Goal: Information Seeking & Learning: Get advice/opinions

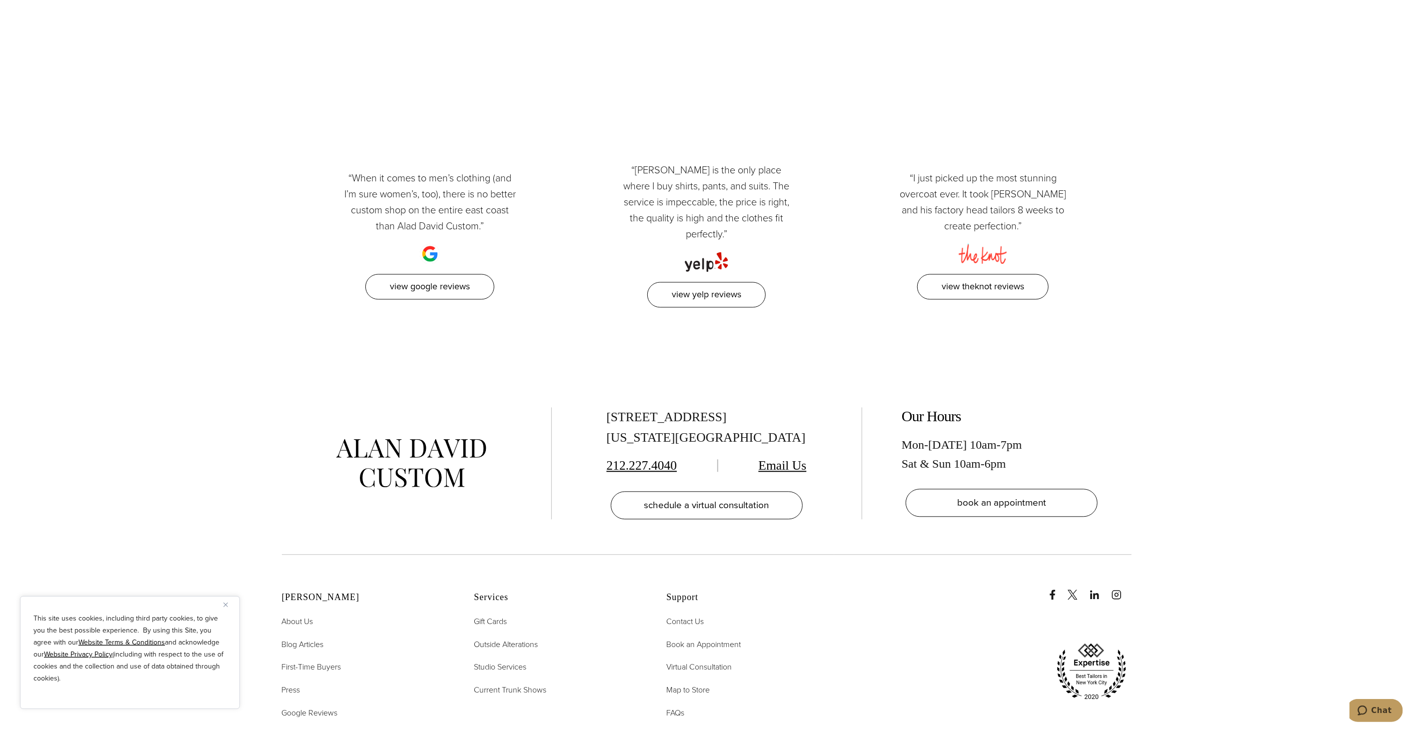
scroll to position [5470, 0]
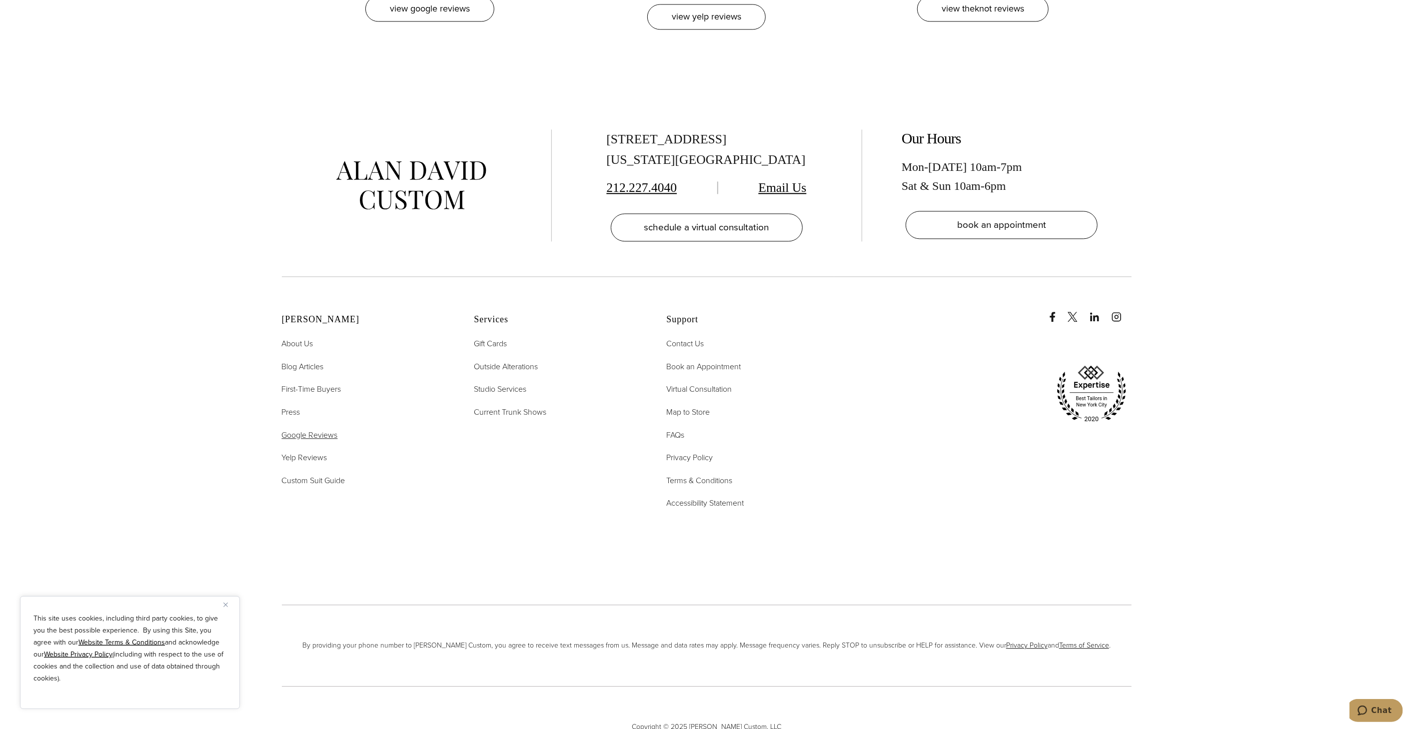
click at [308, 429] on span "Google Reviews" at bounding box center [310, 434] width 56 height 11
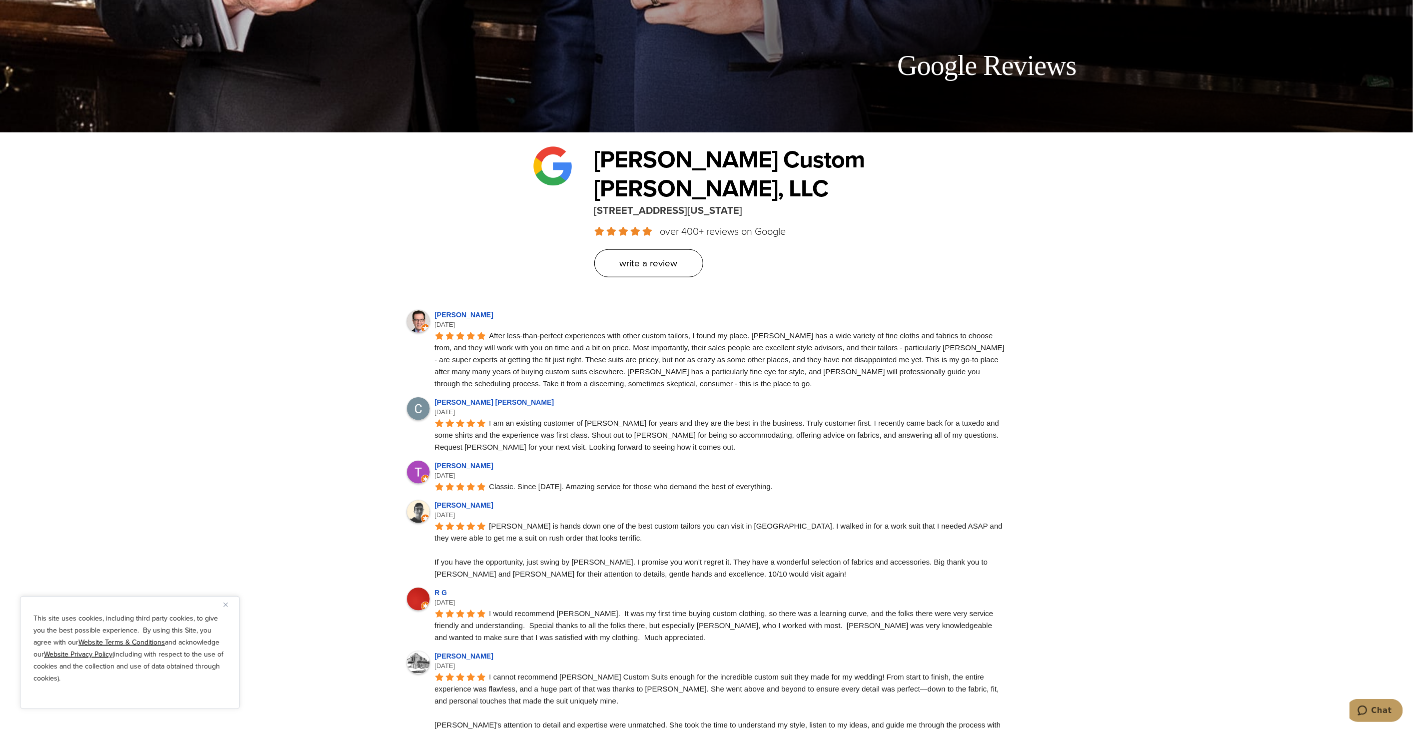
scroll to position [555, 0]
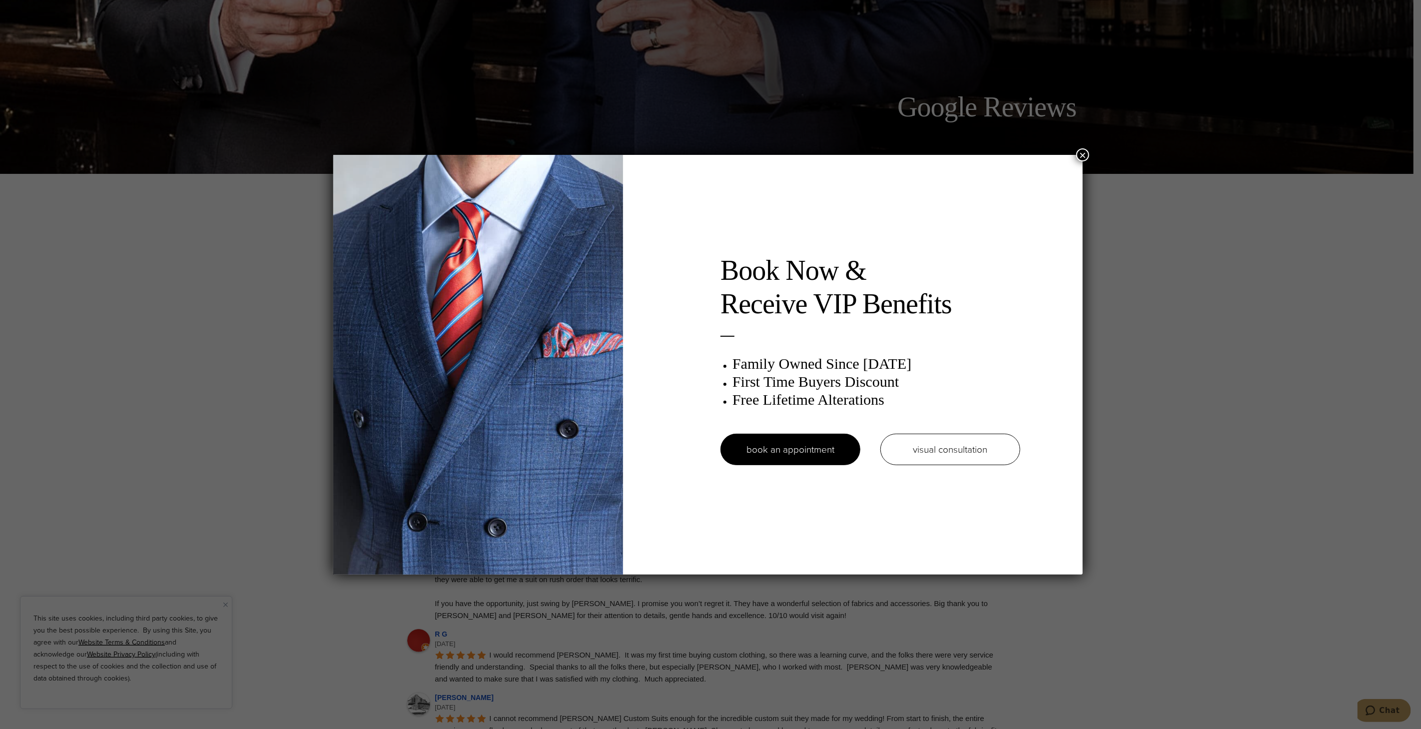
click at [198, 86] on div "Book Now & Receive VIP Benefits Family Owned Since 1913 First Time Buyers Disco…" at bounding box center [710, 364] width 1421 height 729
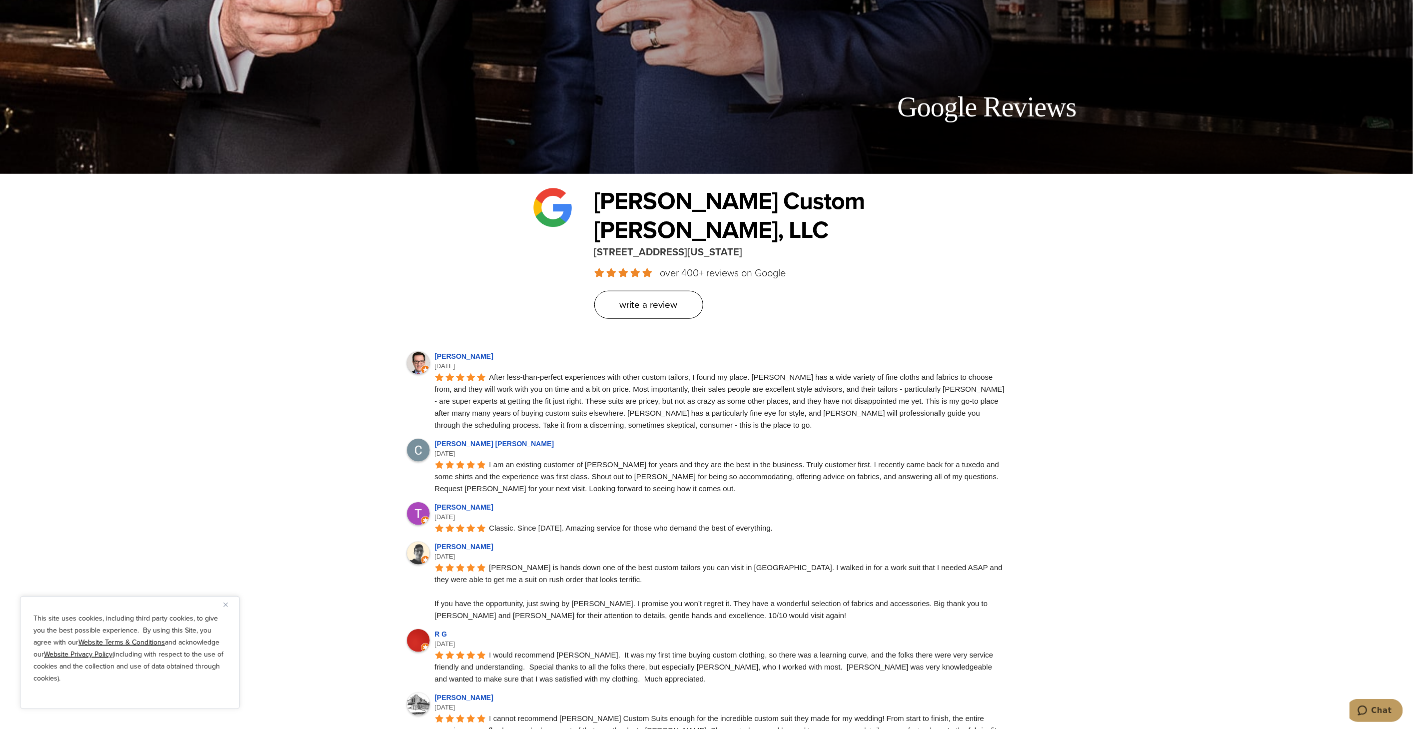
scroll to position [0, 0]
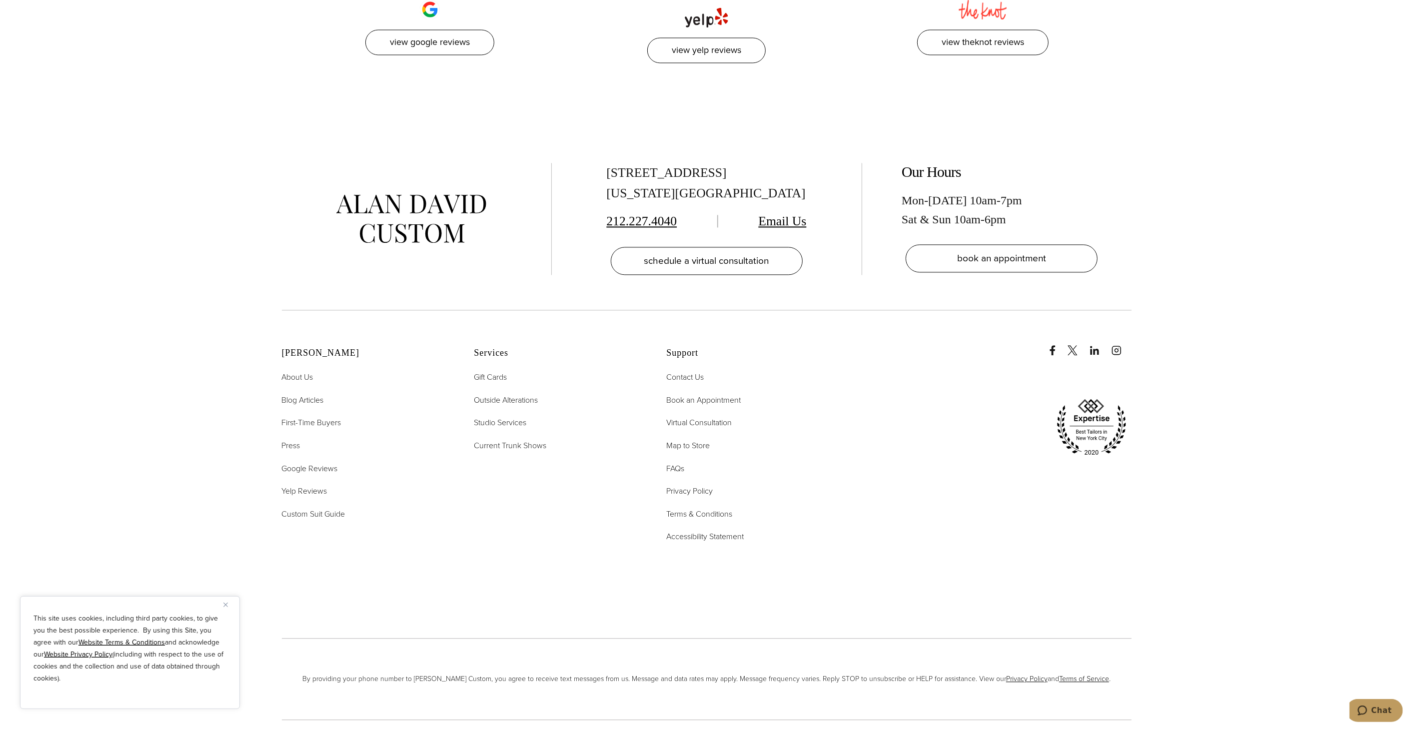
scroll to position [5470, 0]
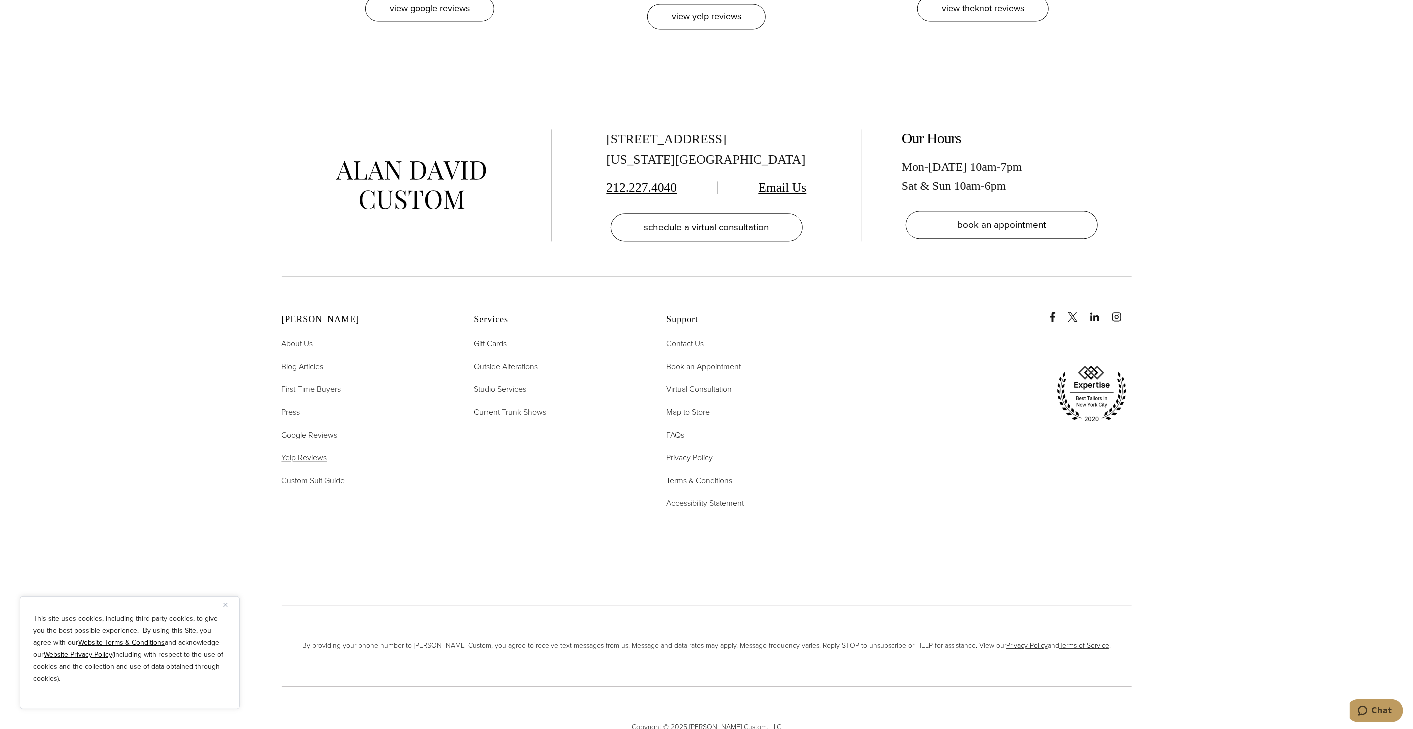
click at [301, 452] on span "Yelp Reviews" at bounding box center [304, 457] width 45 height 11
